Goal: Information Seeking & Learning: Learn about a topic

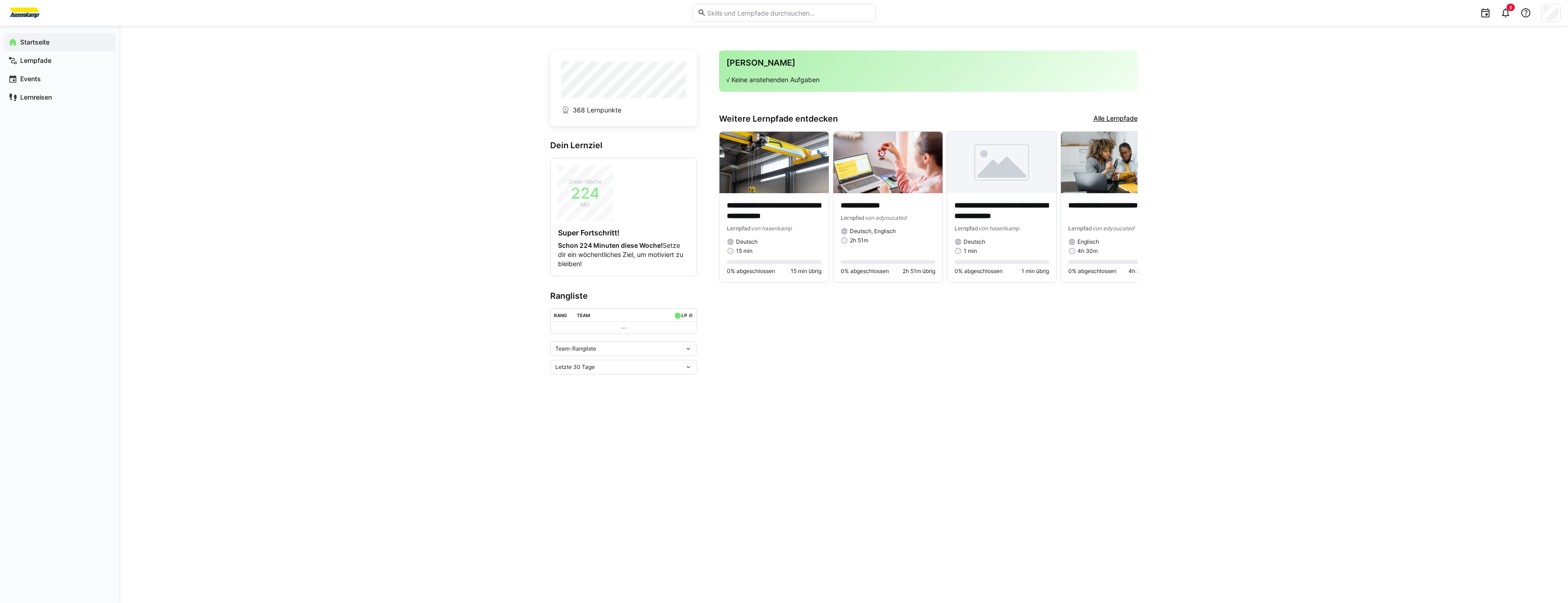
click at [1110, 119] on link "Alle Lernpfade" at bounding box center [1116, 119] width 44 height 10
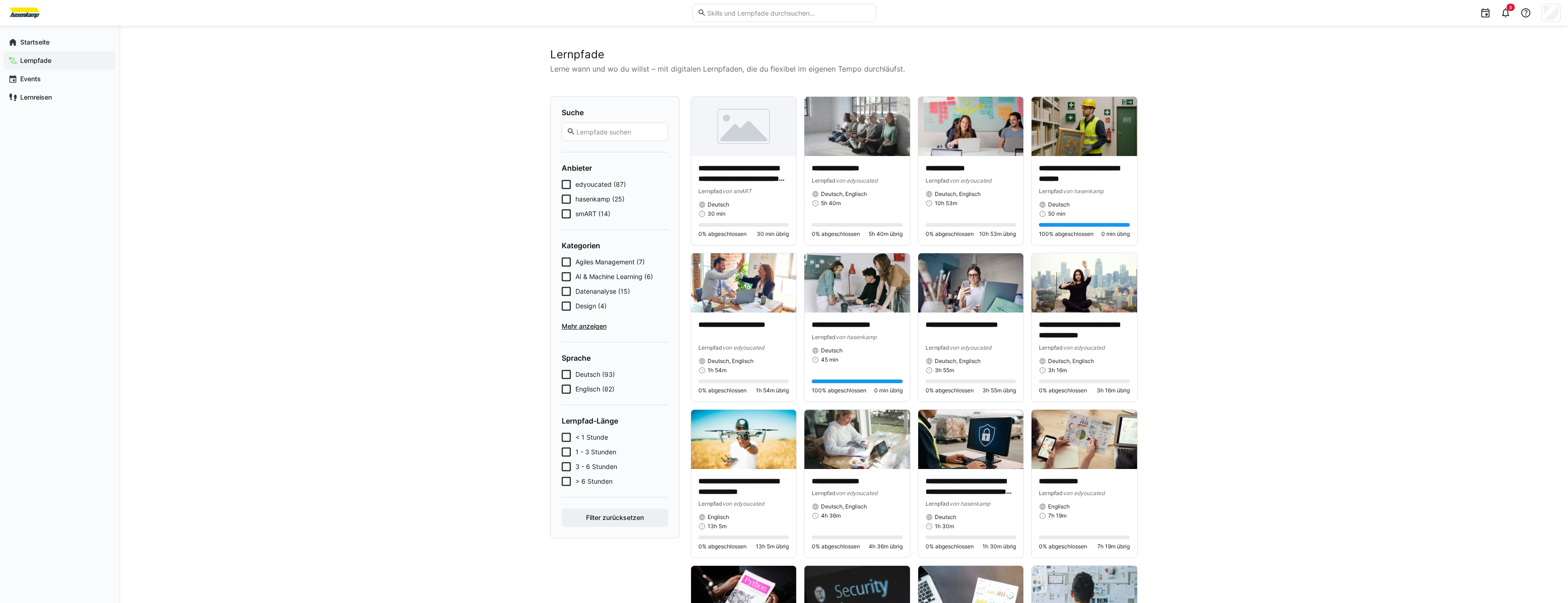
click at [585, 216] on span "smART (14)" at bounding box center [592, 213] width 35 height 9
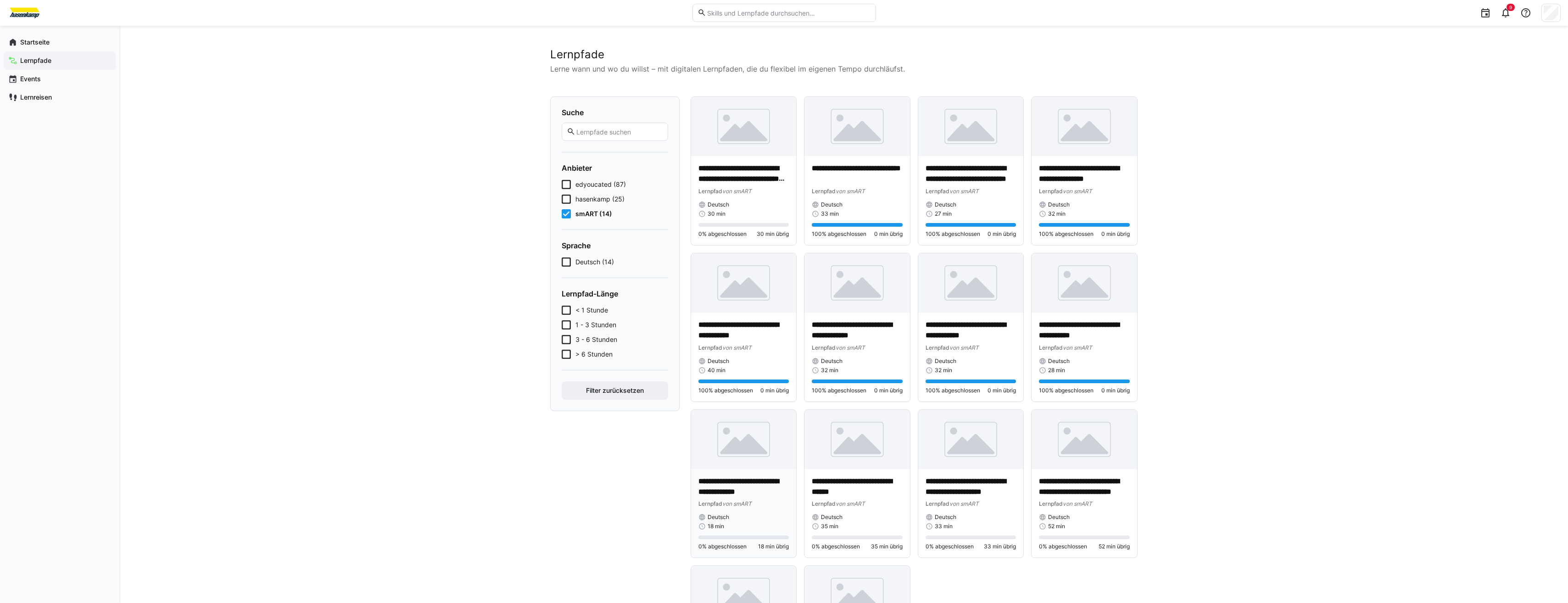
click at [734, 462] on img at bounding box center [743, 439] width 106 height 59
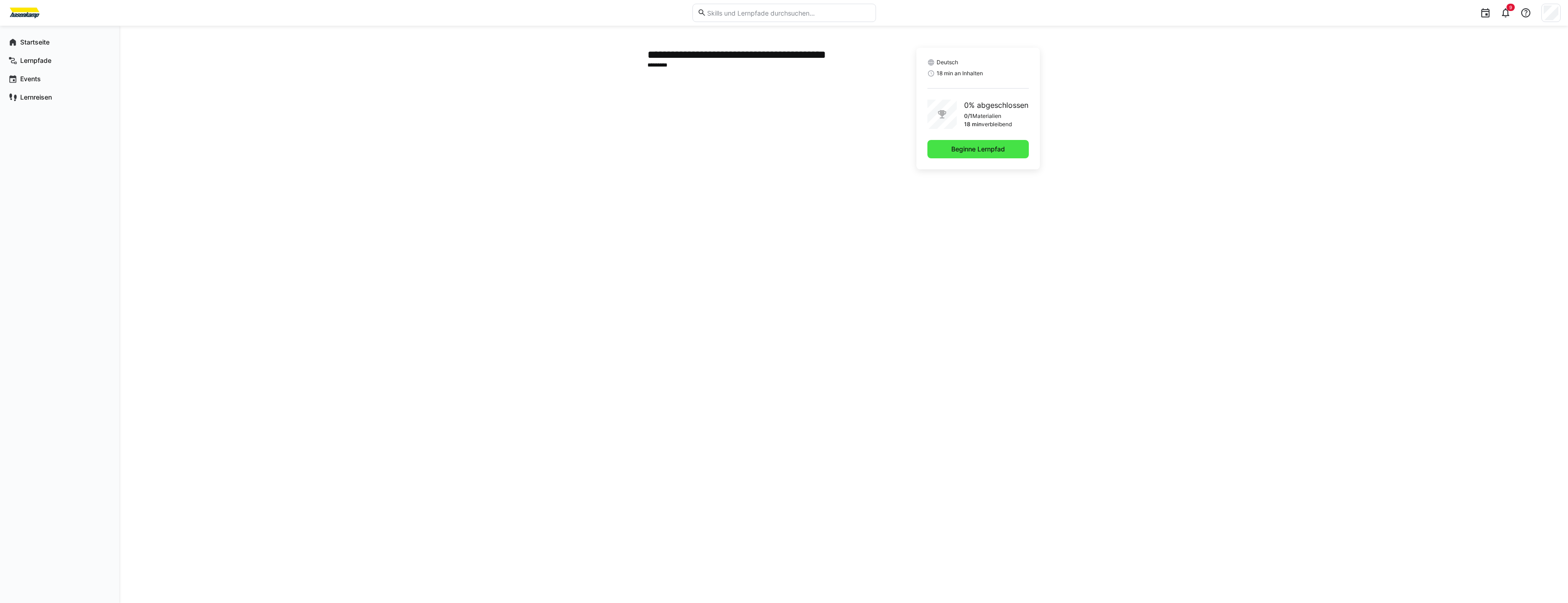
click at [952, 150] on span "Beginne Lernpfad" at bounding box center [978, 149] width 56 height 9
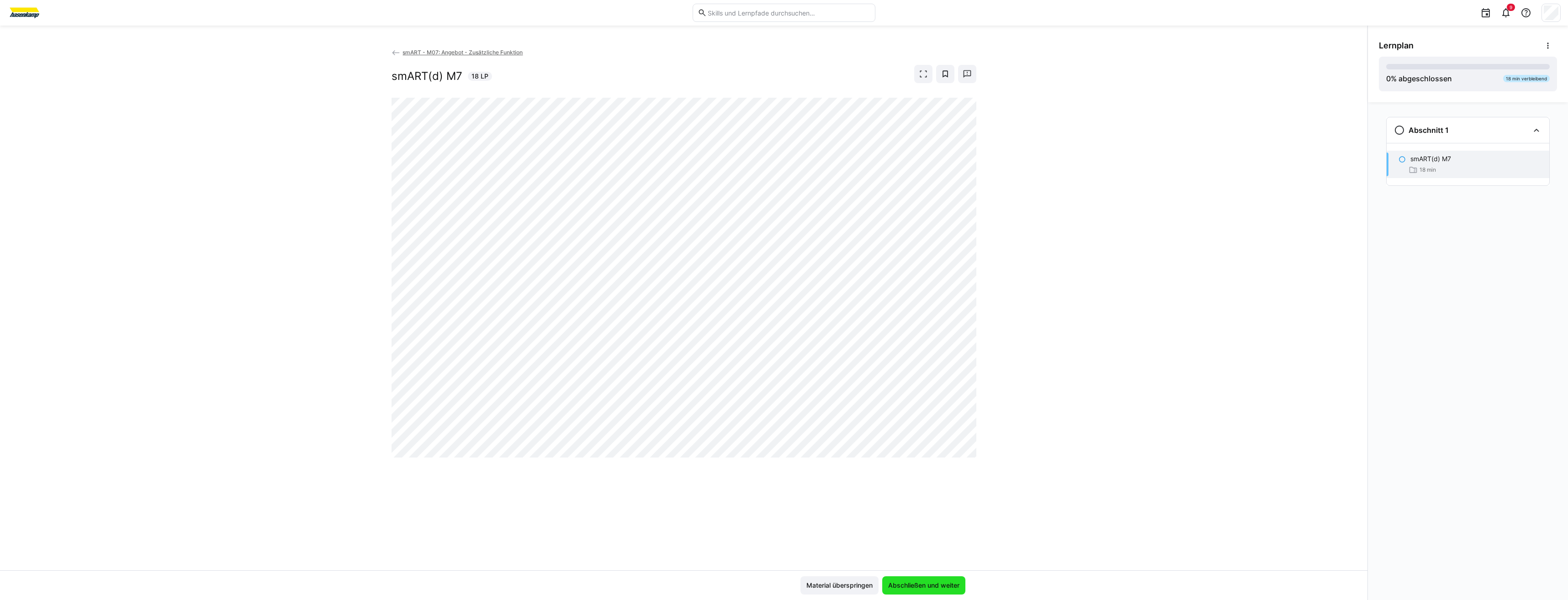
click at [940, 587] on span "Abschließen und weiter" at bounding box center [924, 585] width 74 height 9
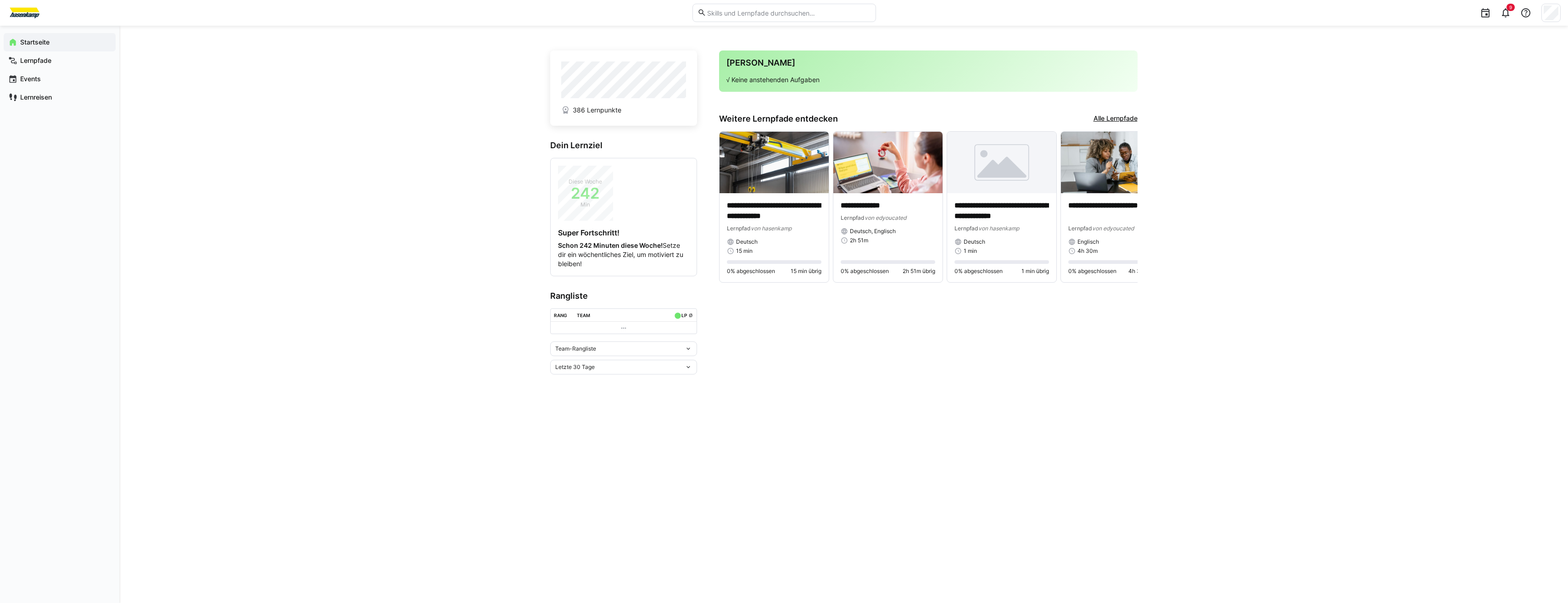
click at [1108, 119] on link "Alle Lernpfade" at bounding box center [1116, 119] width 44 height 10
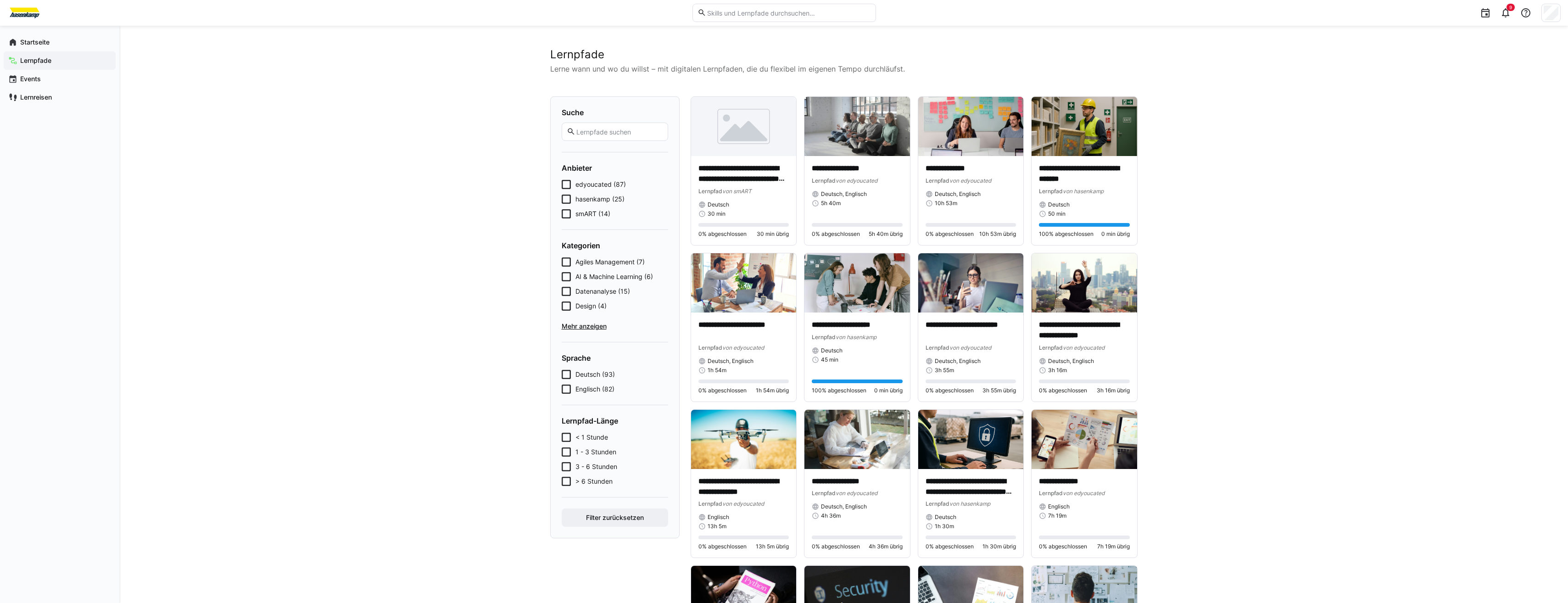
click at [576, 215] on span "smART (14)" at bounding box center [592, 213] width 35 height 9
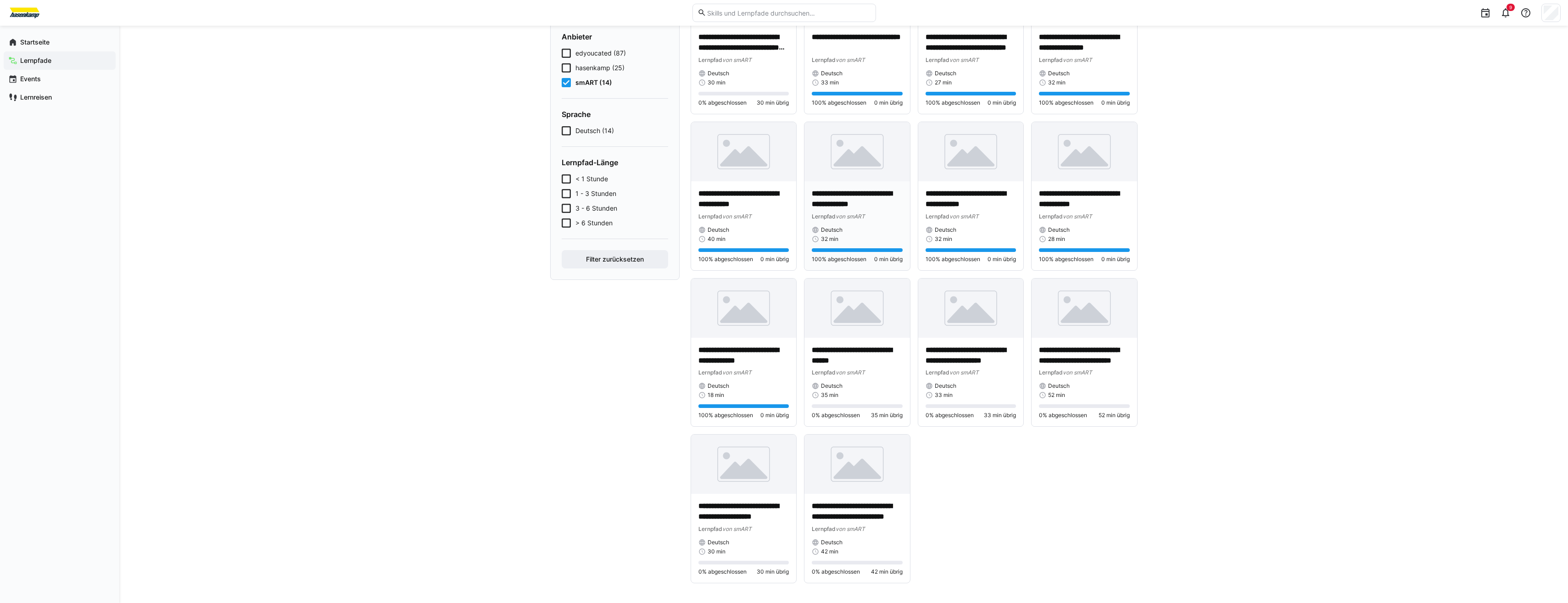
scroll to position [134, 0]
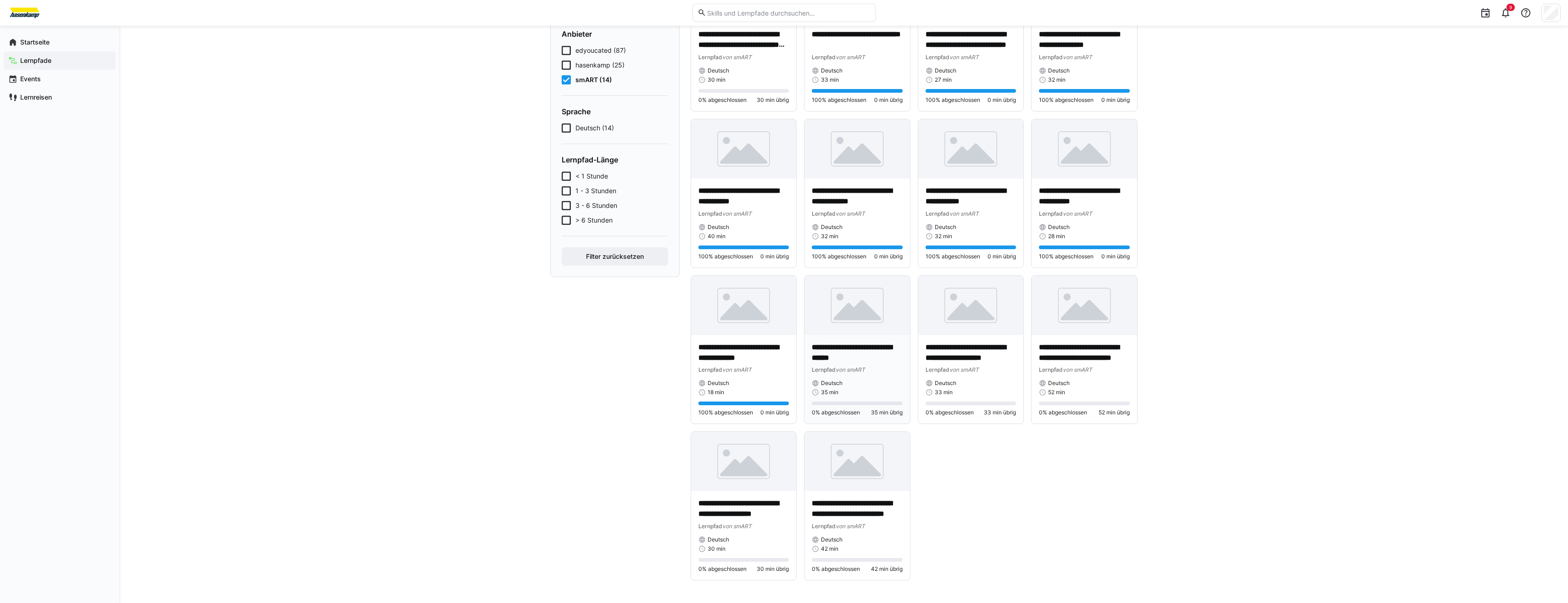
click at [877, 346] on p "**********" at bounding box center [857, 353] width 91 height 21
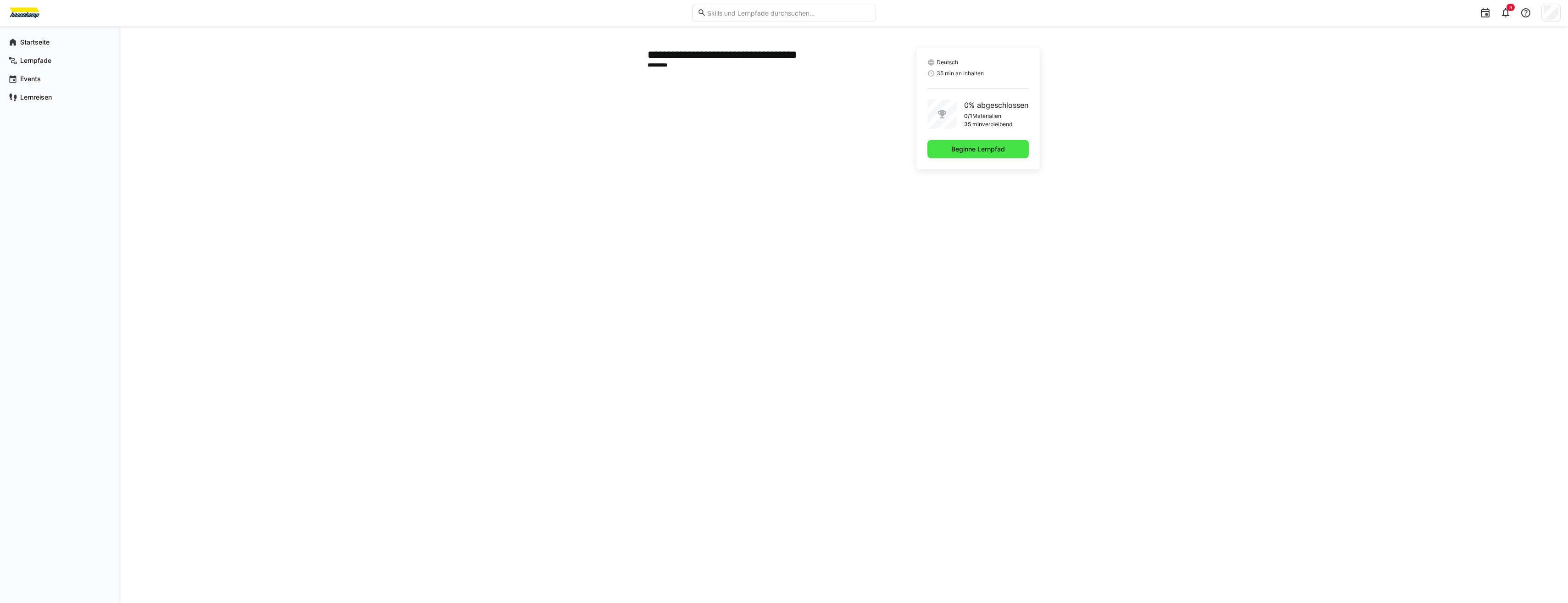
click at [956, 153] on span "Beginne Lernpfad" at bounding box center [978, 149] width 56 height 9
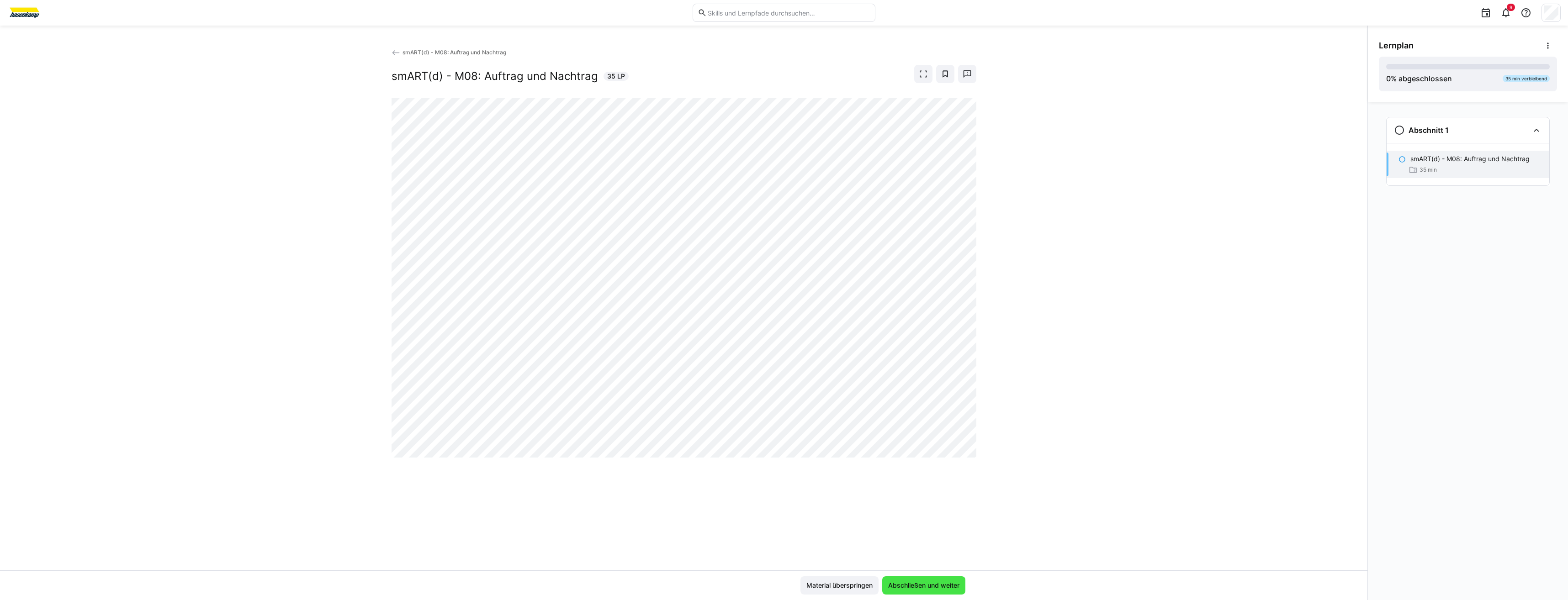
click at [906, 588] on span "Abschließen und weiter" at bounding box center [924, 585] width 74 height 9
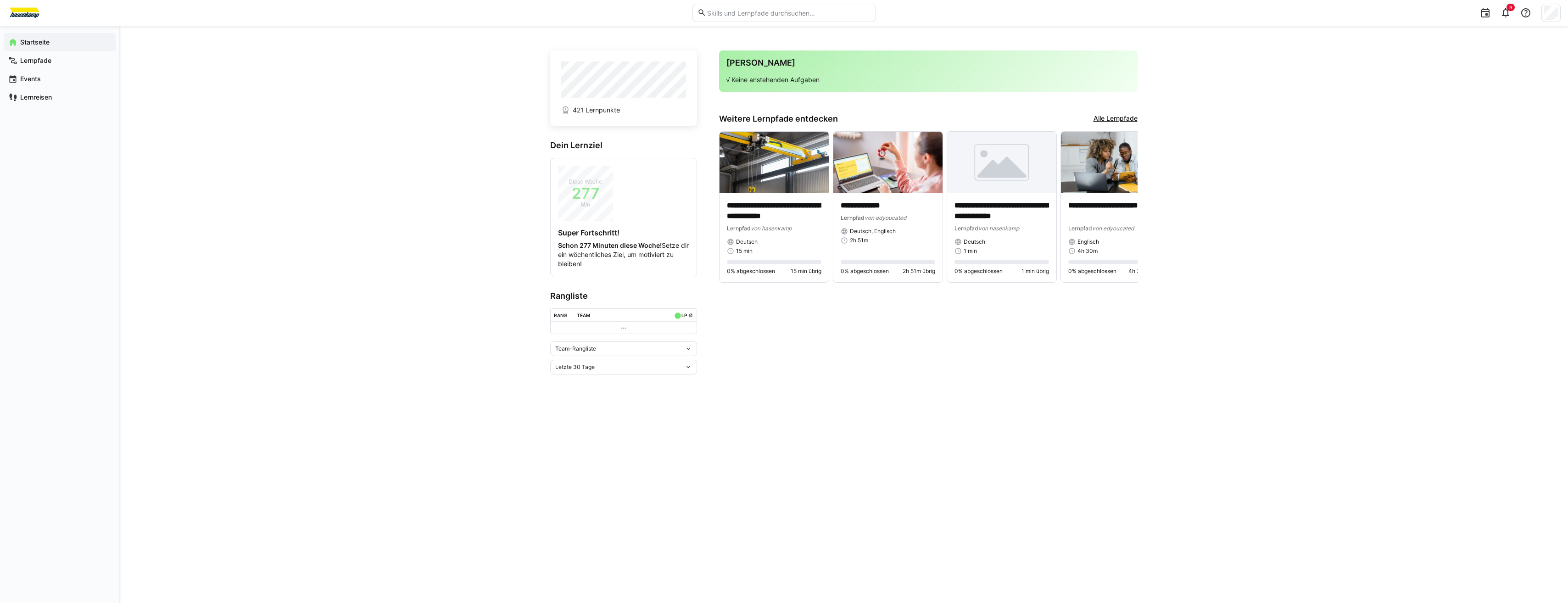
click at [1112, 116] on link "Alle Lernpfade" at bounding box center [1116, 119] width 44 height 10
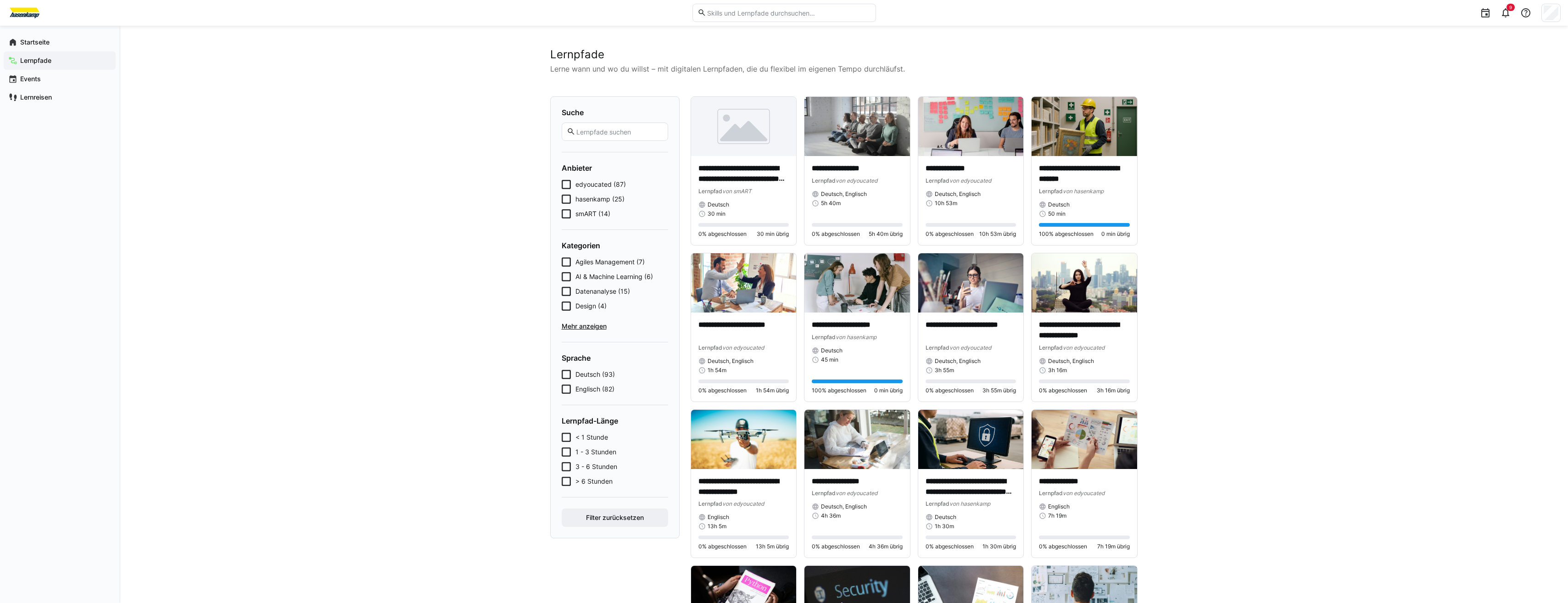
click at [595, 210] on span "smART (14)" at bounding box center [592, 213] width 35 height 9
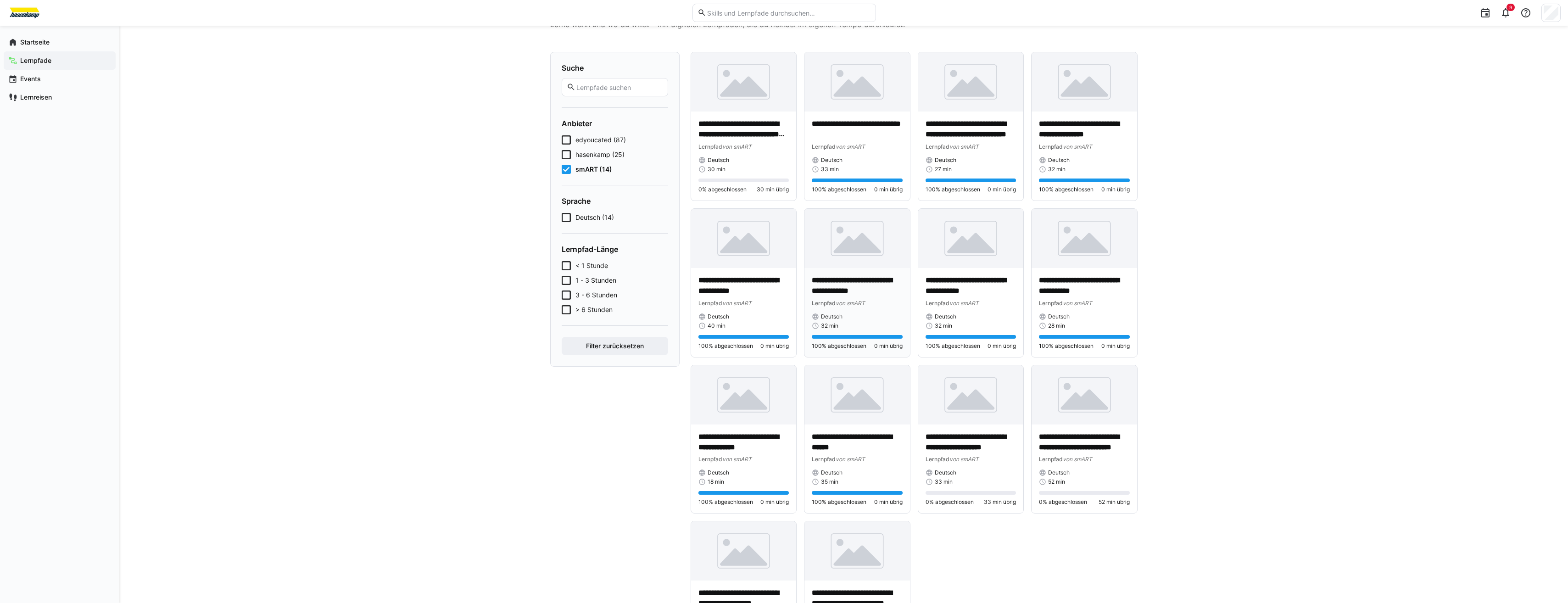
scroll to position [134, 0]
